Goal: Task Accomplishment & Management: Complete application form

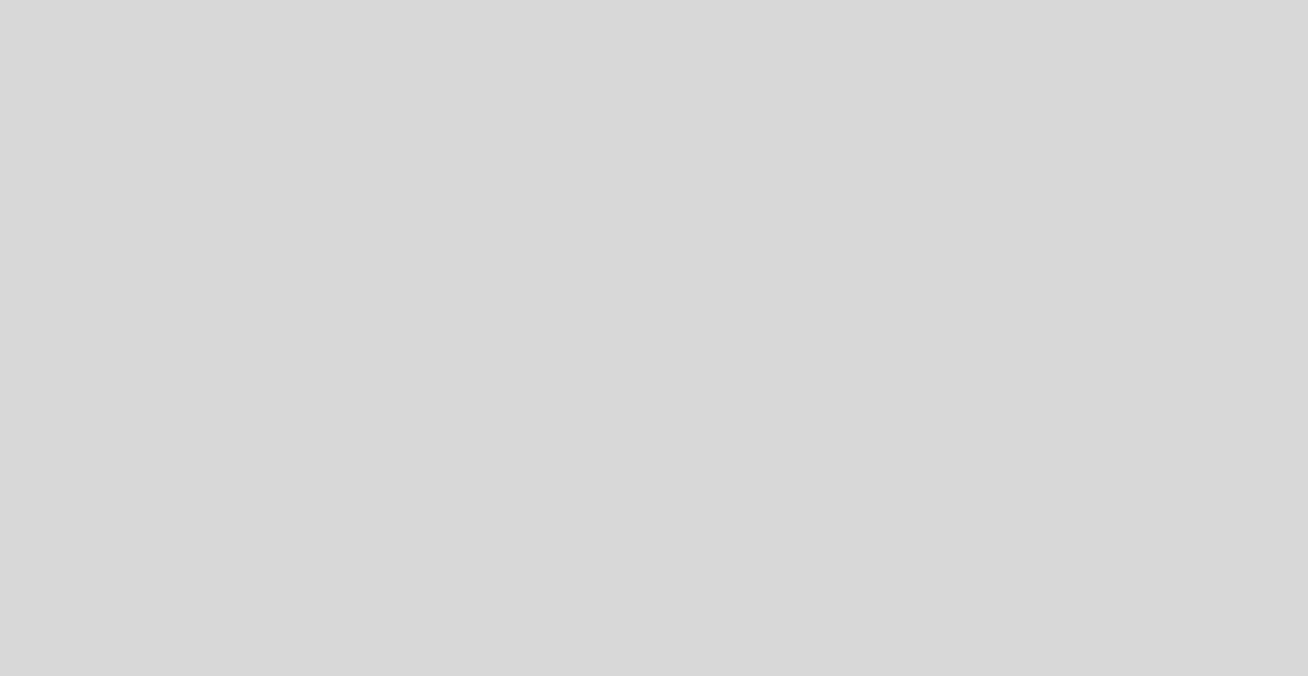
select select "es"
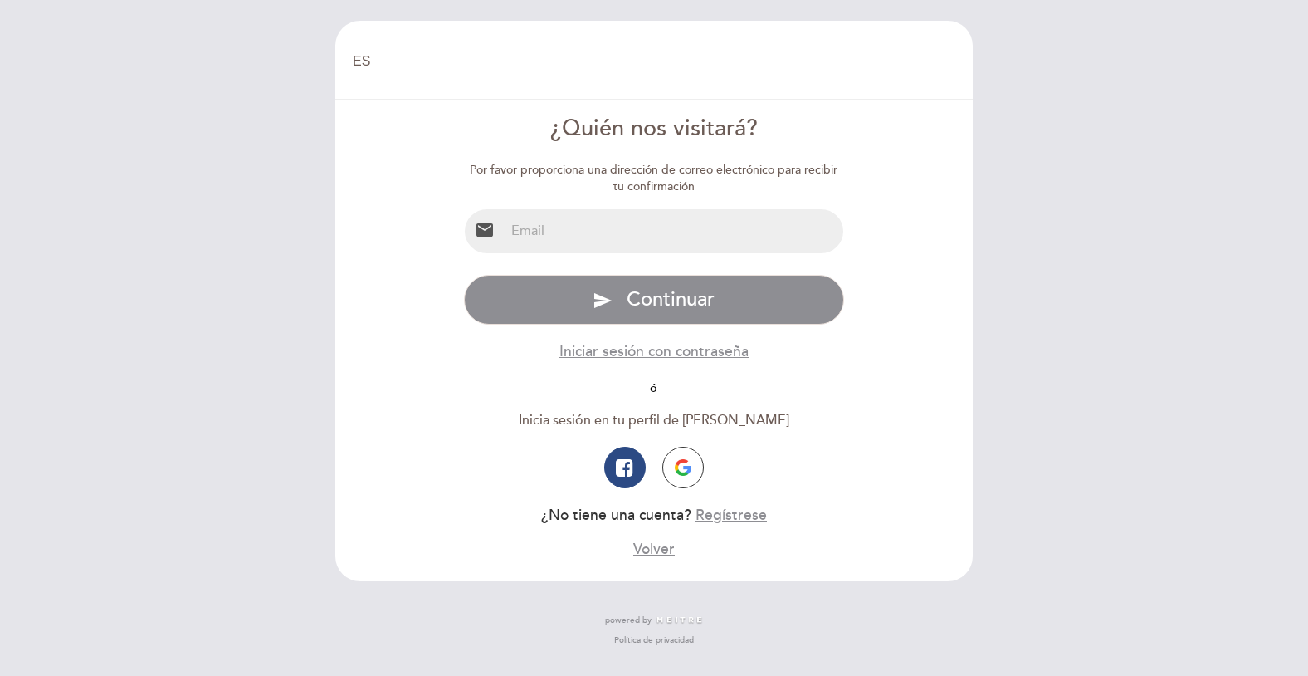
click at [647, 232] on input "email" at bounding box center [674, 231] width 339 height 44
type input "[EMAIL_ADDRESS][DOMAIN_NAME]"
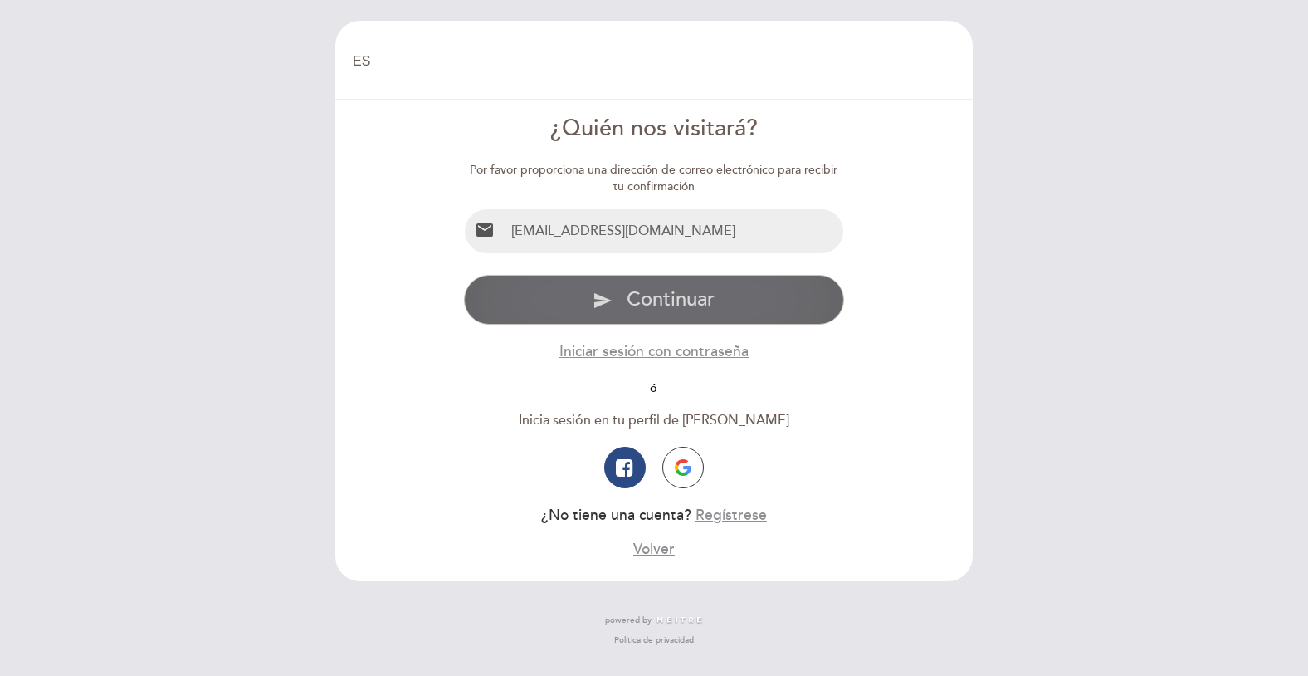
click at [654, 305] on span "Continuar" at bounding box center [671, 299] width 88 height 24
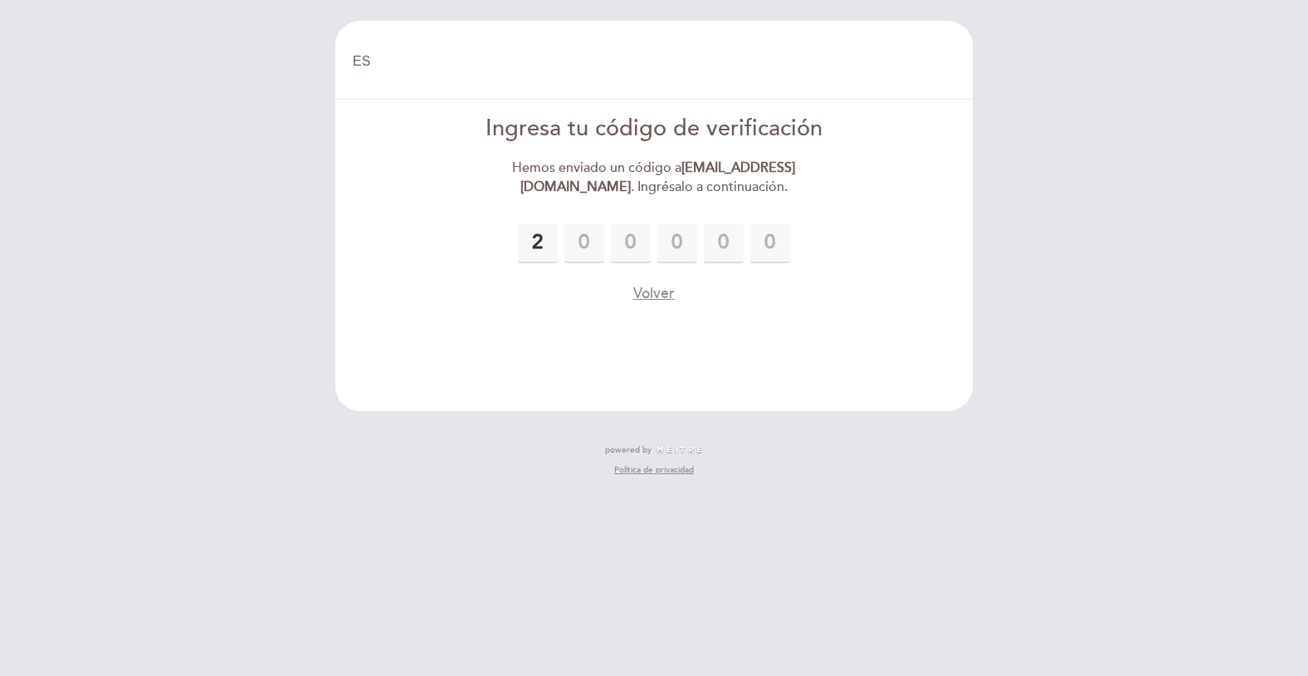
type input "2"
type input "6"
type input "7"
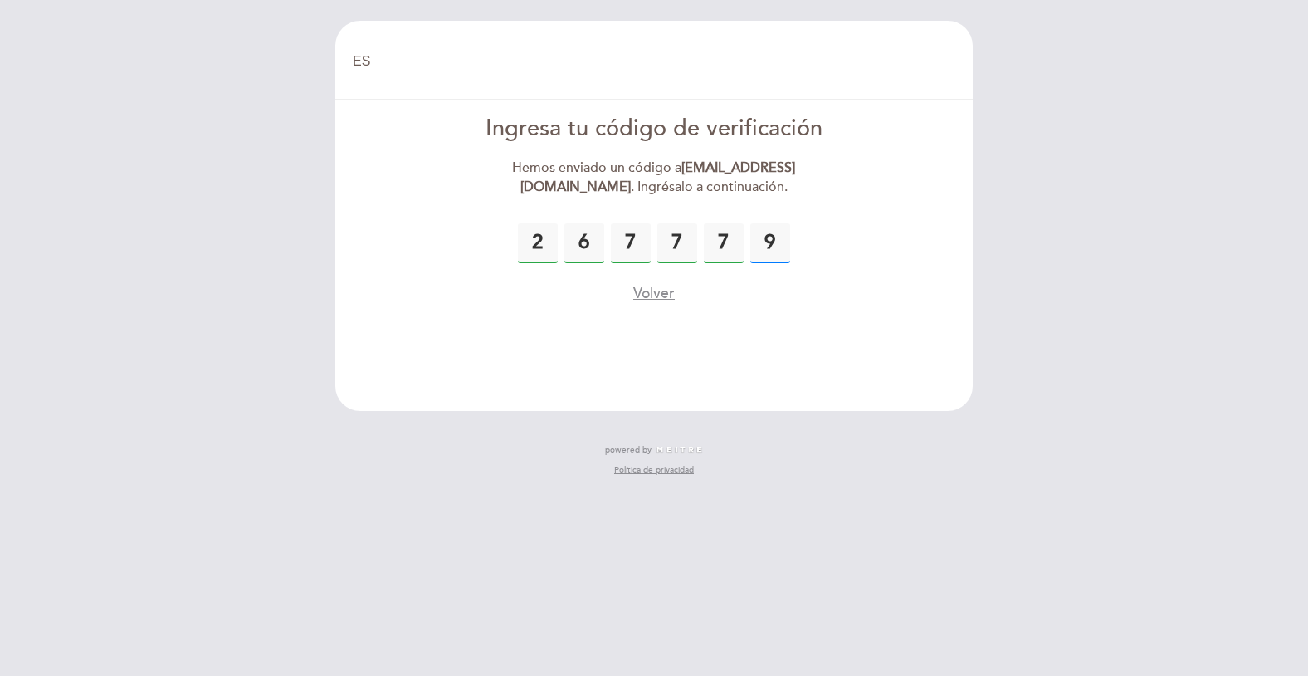
type input "9"
